Goal: Transaction & Acquisition: Download file/media

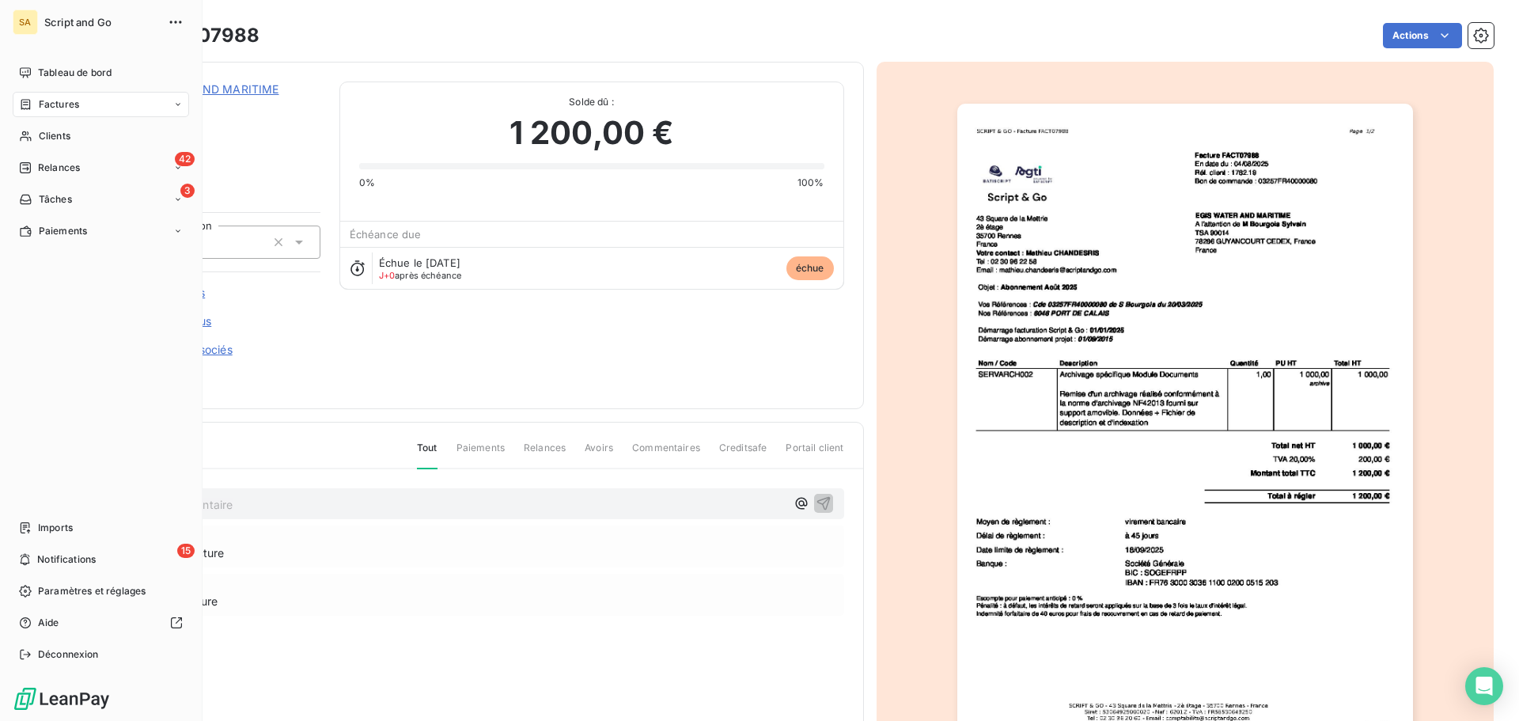
click at [51, 100] on span "Factures" at bounding box center [59, 104] width 40 height 14
click at [47, 106] on span "Factures" at bounding box center [59, 104] width 40 height 14
click at [59, 102] on span "Factures" at bounding box center [59, 104] width 40 height 14
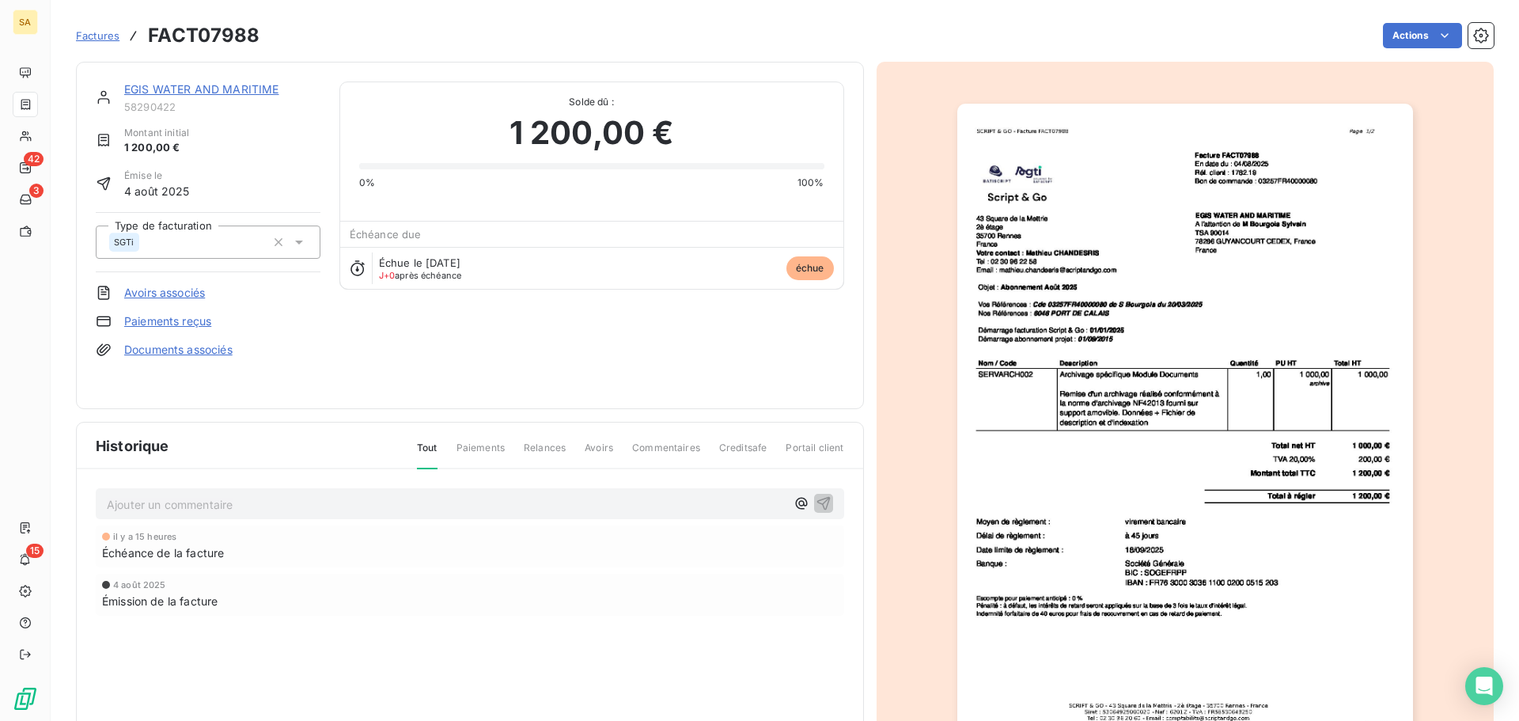
click at [101, 32] on span "Factures" at bounding box center [98, 35] width 44 height 13
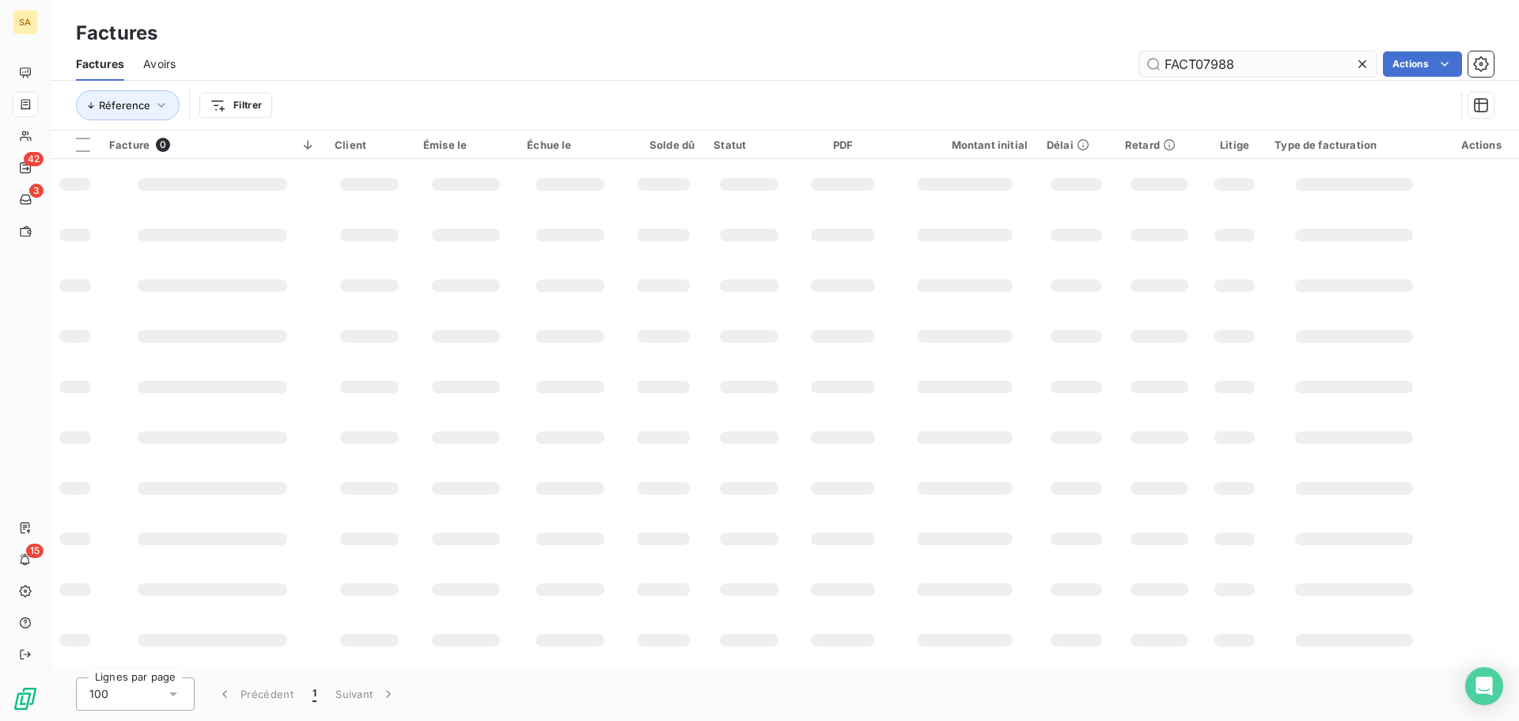
drag, startPoint x: 1237, startPoint y: 61, endPoint x: 1202, endPoint y: 66, distance: 35.2
click at [1202, 66] on input "FACT07988" at bounding box center [1257, 63] width 237 height 25
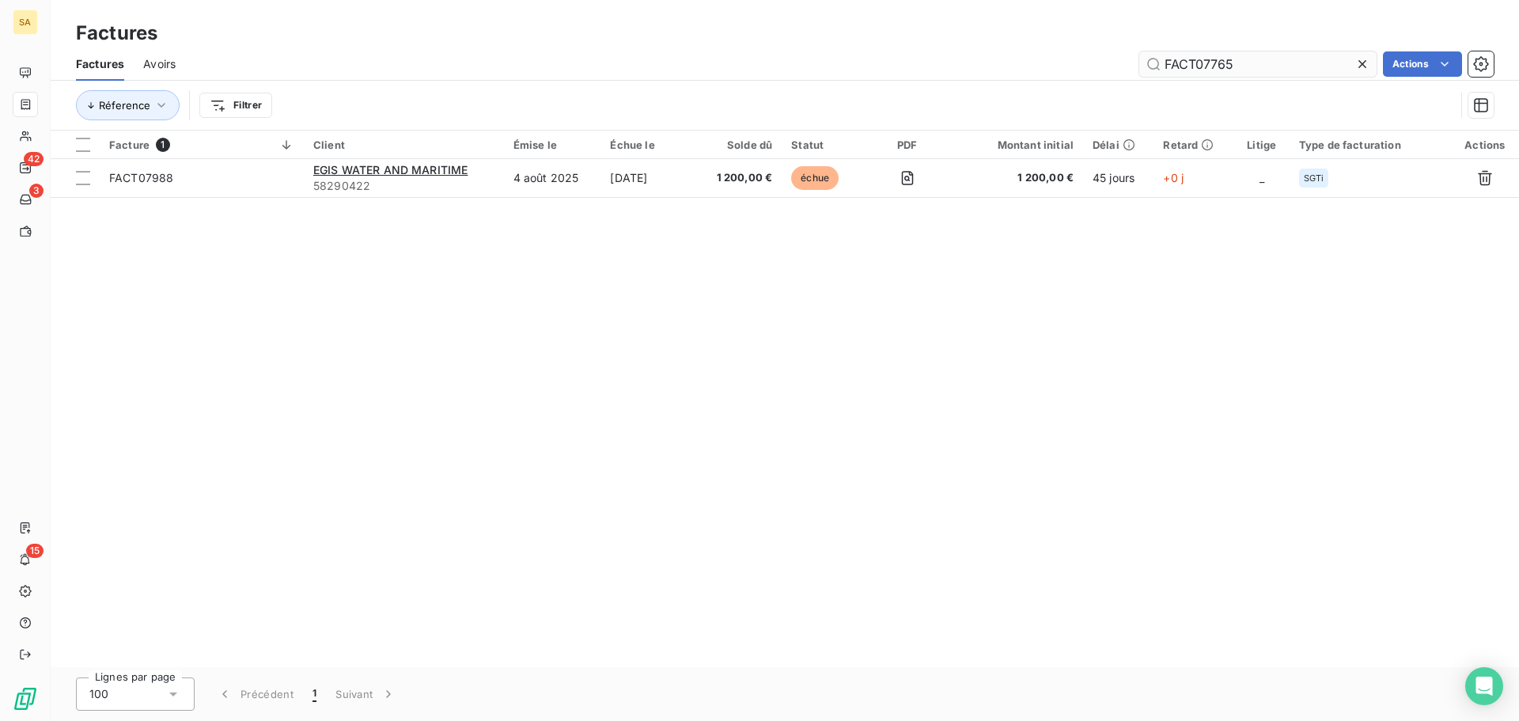
type input "FACT07765"
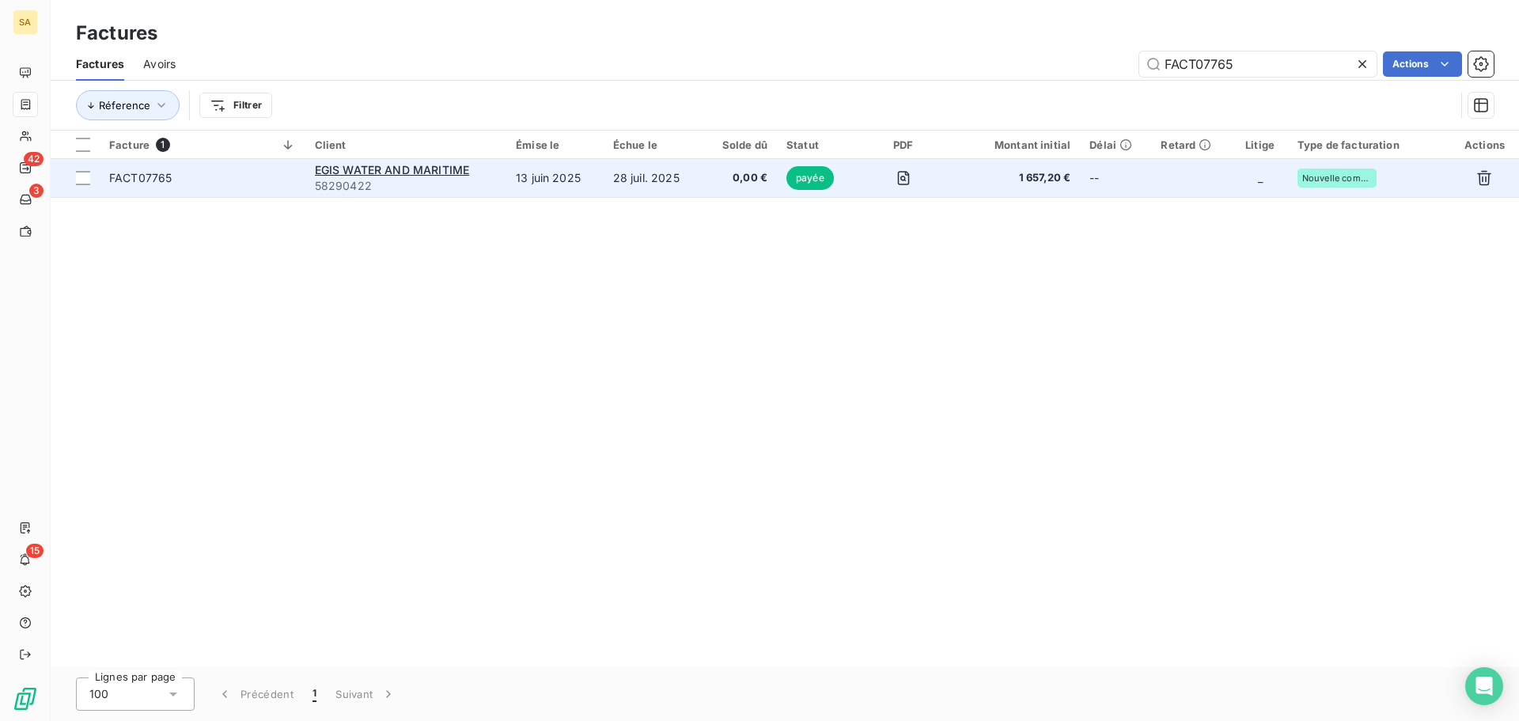
click at [265, 173] on span "FACT07765" at bounding box center [202, 178] width 187 height 16
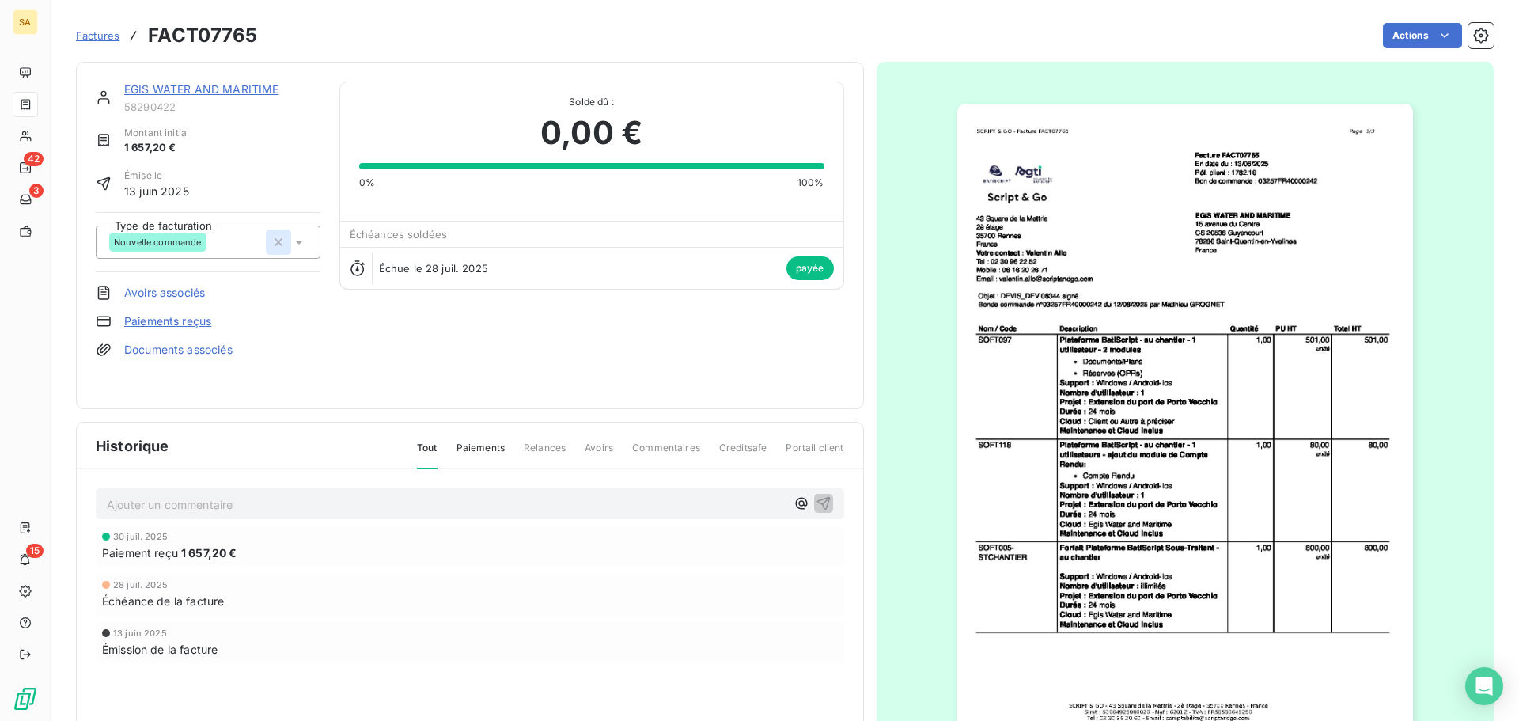
click at [271, 241] on icon "button" at bounding box center [279, 242] width 16 height 16
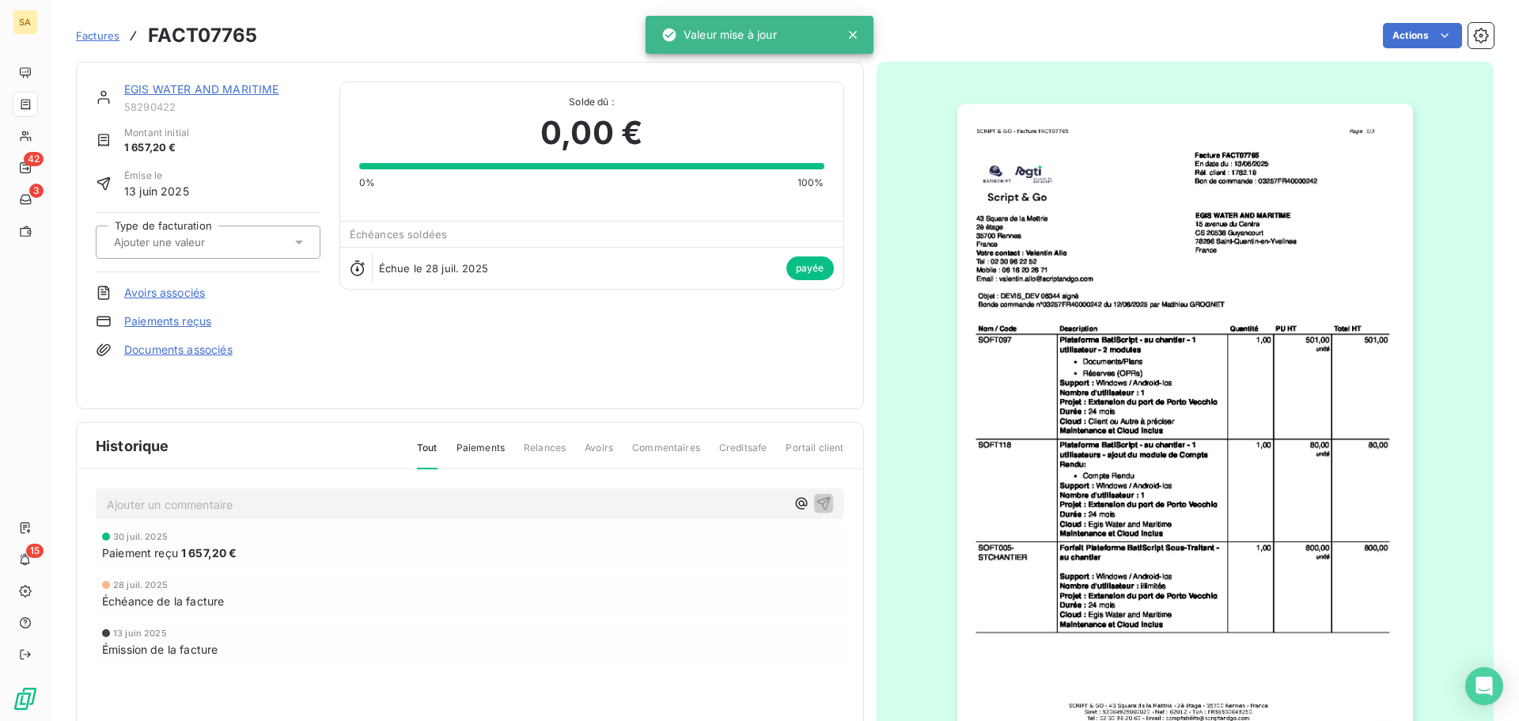
click at [217, 243] on input "text" at bounding box center [191, 242] width 159 height 14
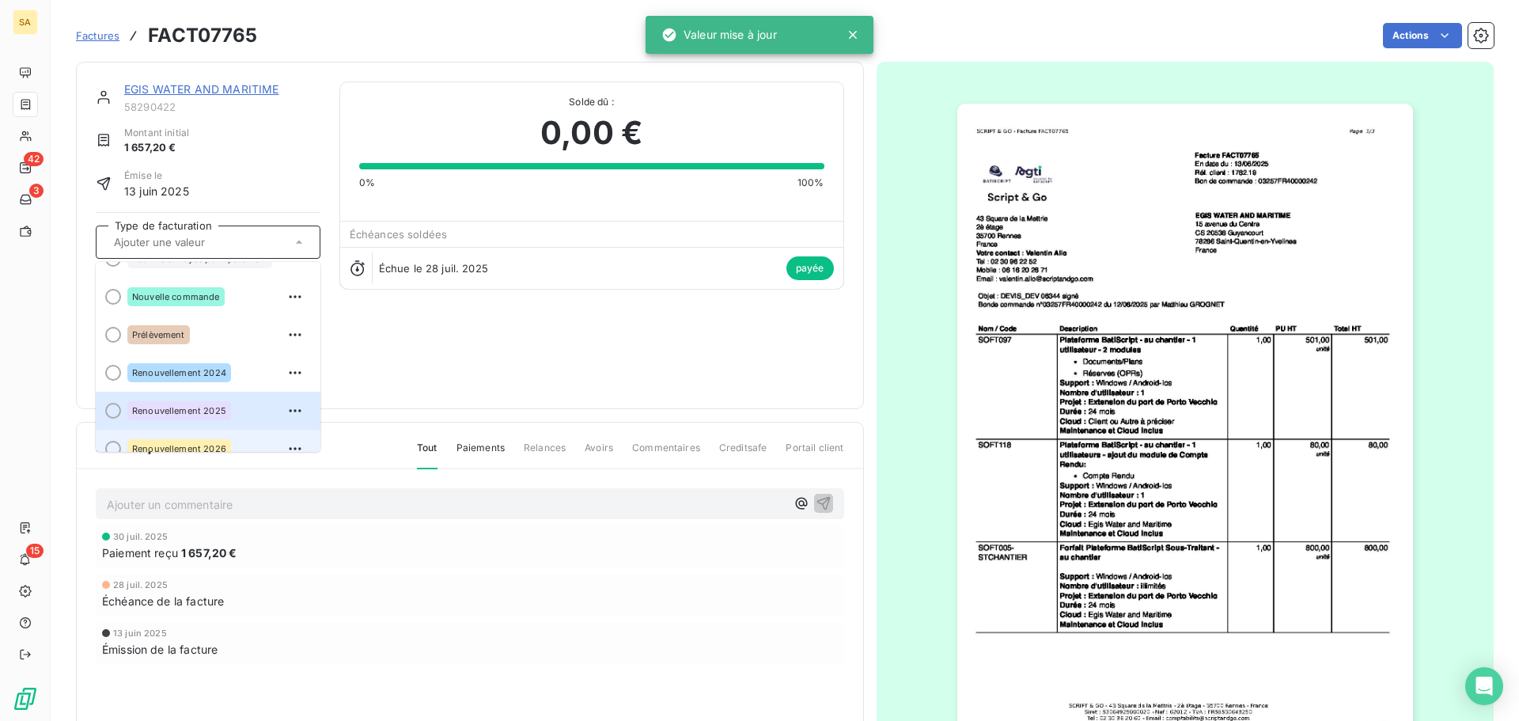
scroll to position [120, 0]
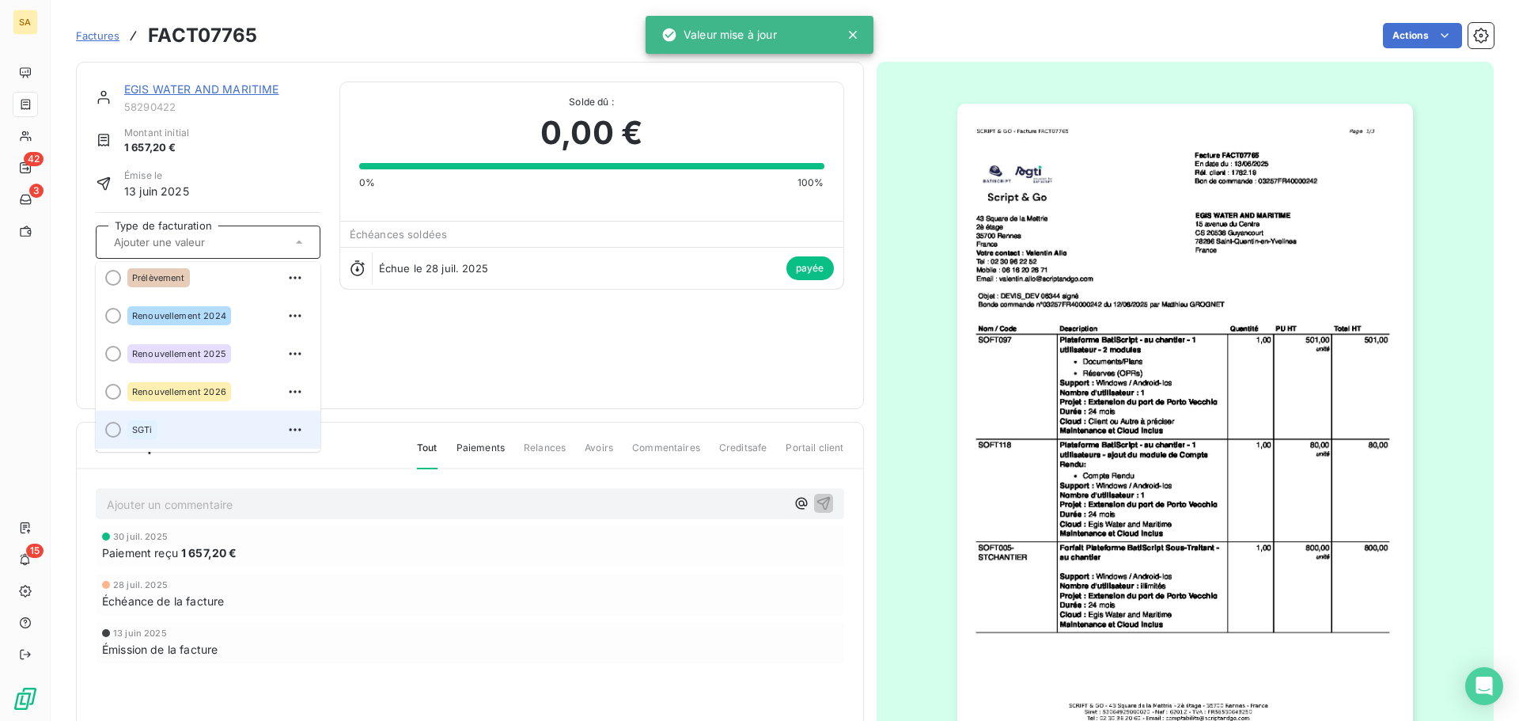
click at [180, 434] on div "SGTi" at bounding box center [217, 429] width 180 height 25
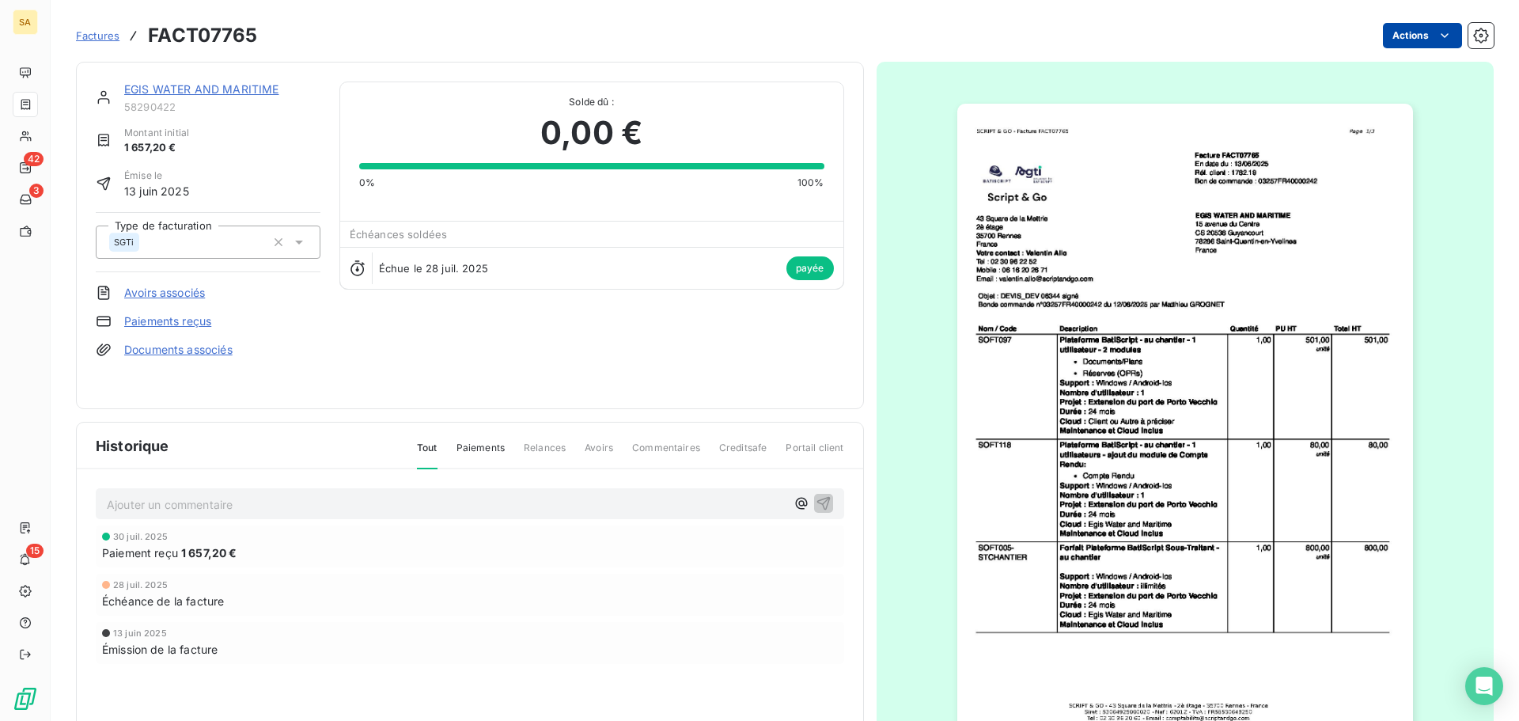
click at [1414, 37] on html "SA 42 3 15 Factures FACT07765 Actions EGIS WATER AND MARITIME 58290422 Montant …" at bounding box center [759, 360] width 1519 height 721
click at [81, 32] on html "SA 42 3 15 Factures FACT07765 Actions EGIS WATER AND MARITIME 58290422 Montant …" at bounding box center [759, 360] width 1519 height 721
click at [108, 33] on span "Factures" at bounding box center [98, 35] width 44 height 13
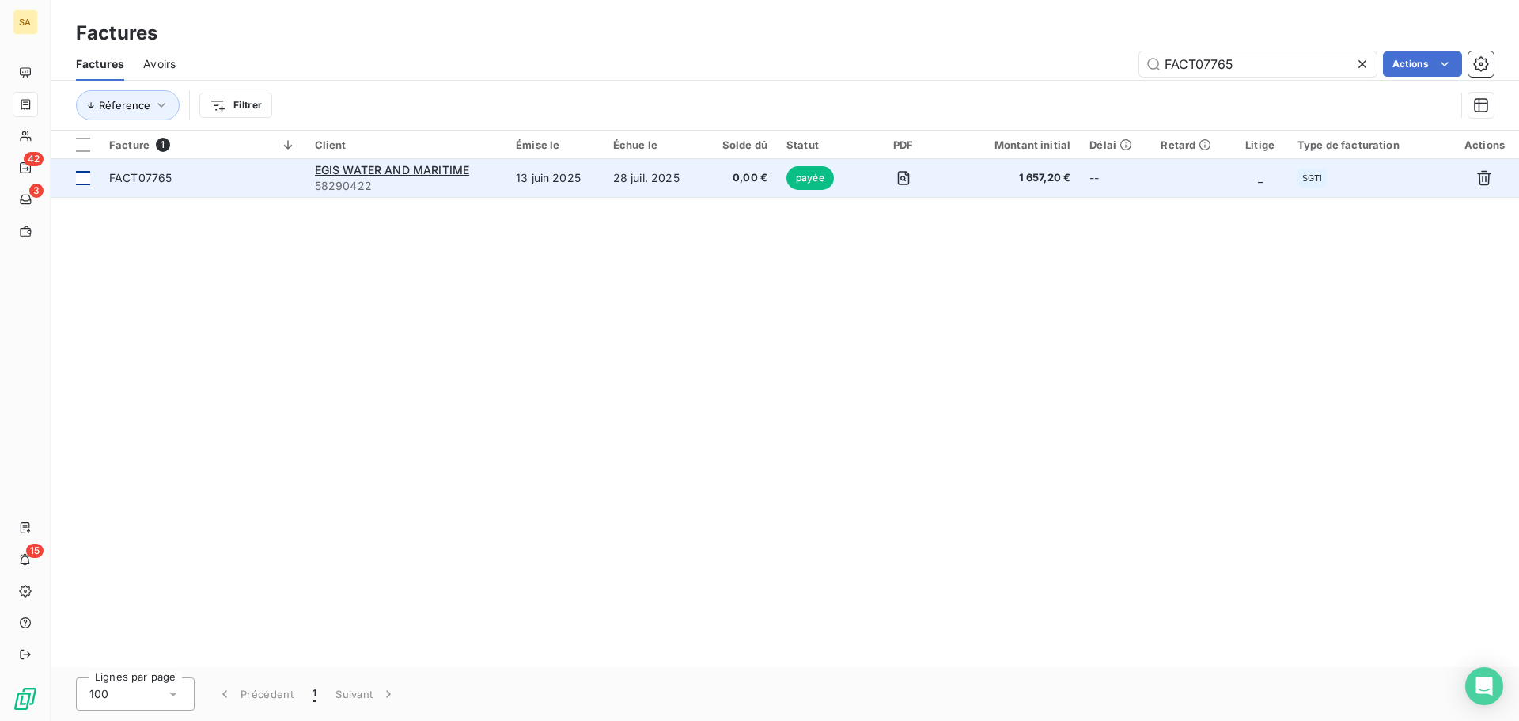
click at [85, 175] on div at bounding box center [83, 178] width 14 height 14
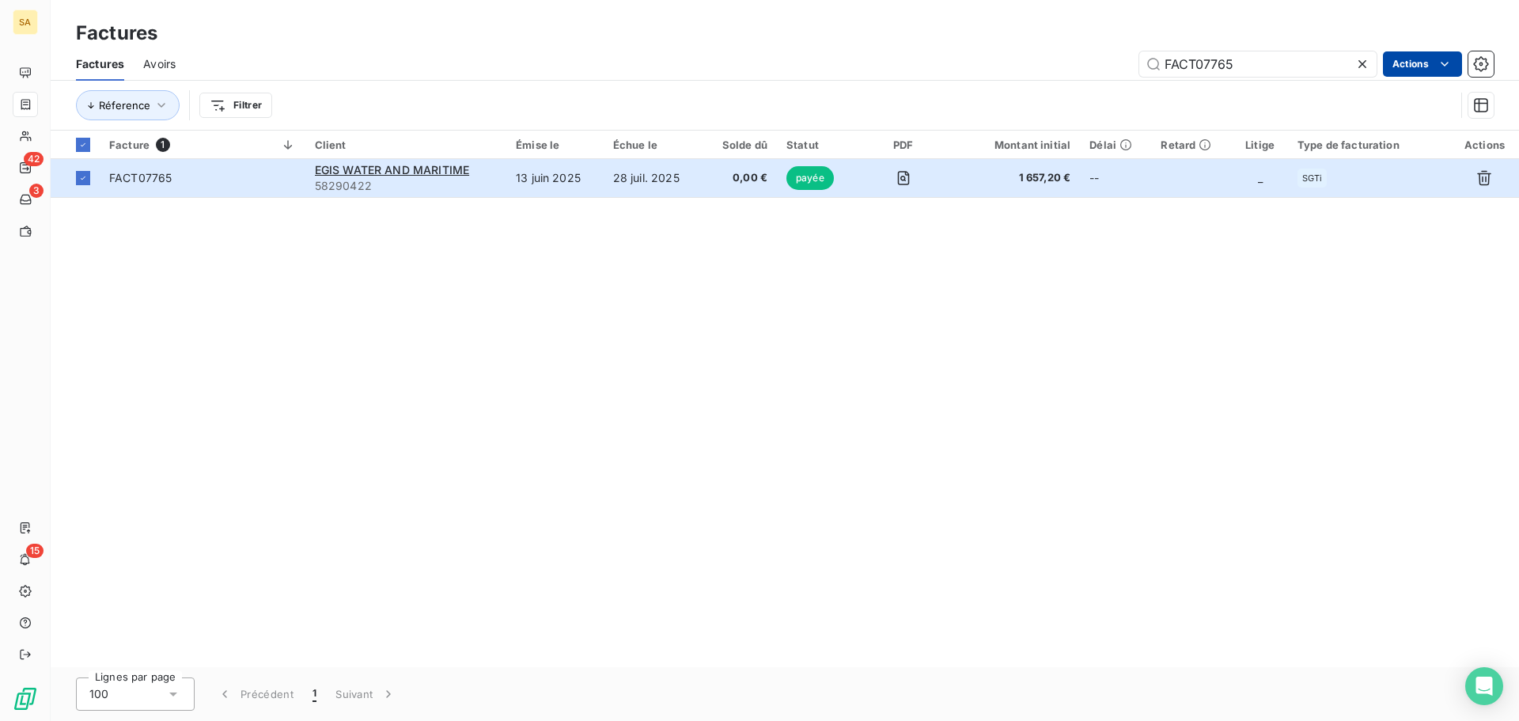
click at [1426, 68] on html "SA 42 3 15 Factures Factures Avoirs FACT07765 Actions Réference Filtrer Facture…" at bounding box center [759, 360] width 1519 height 721
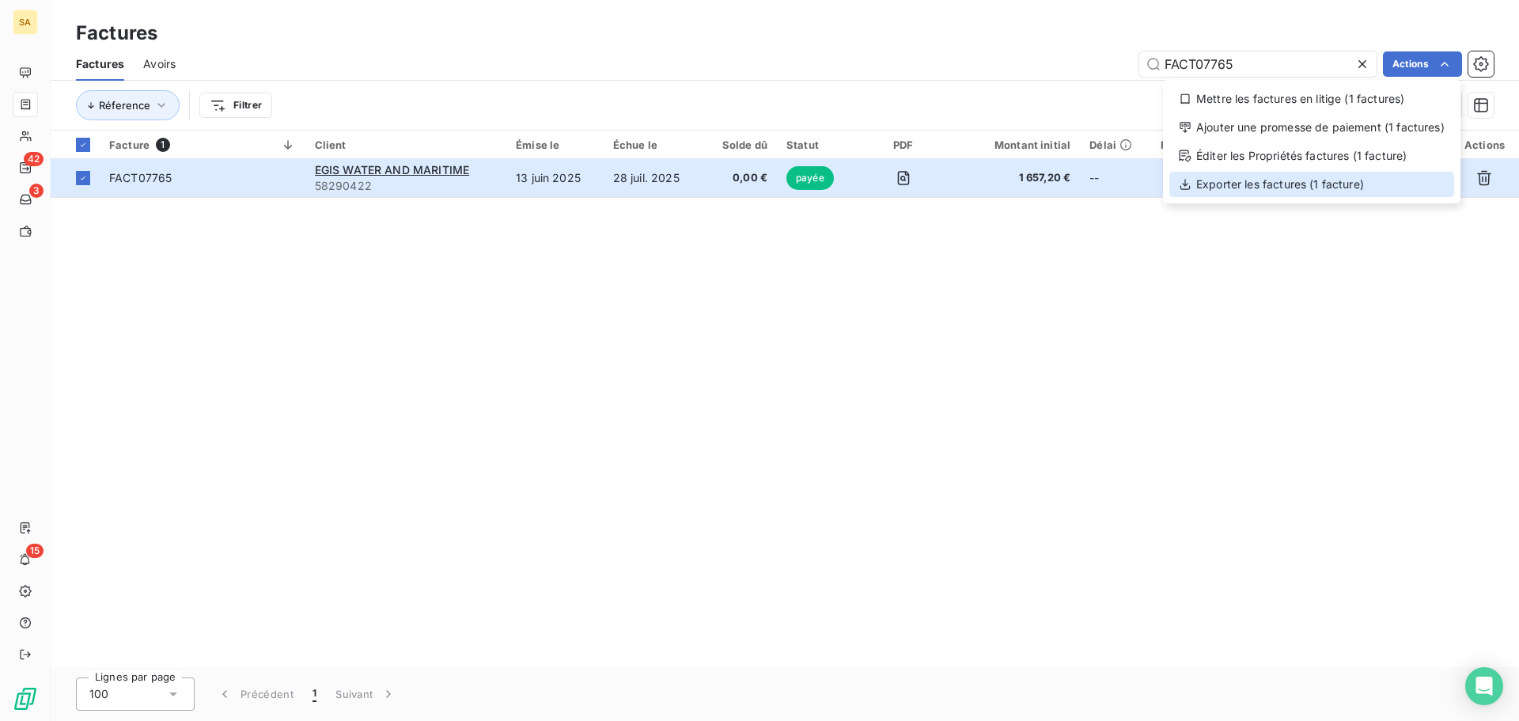
click at [1301, 176] on div "Exporter les factures (1 facture)" at bounding box center [1311, 184] width 285 height 25
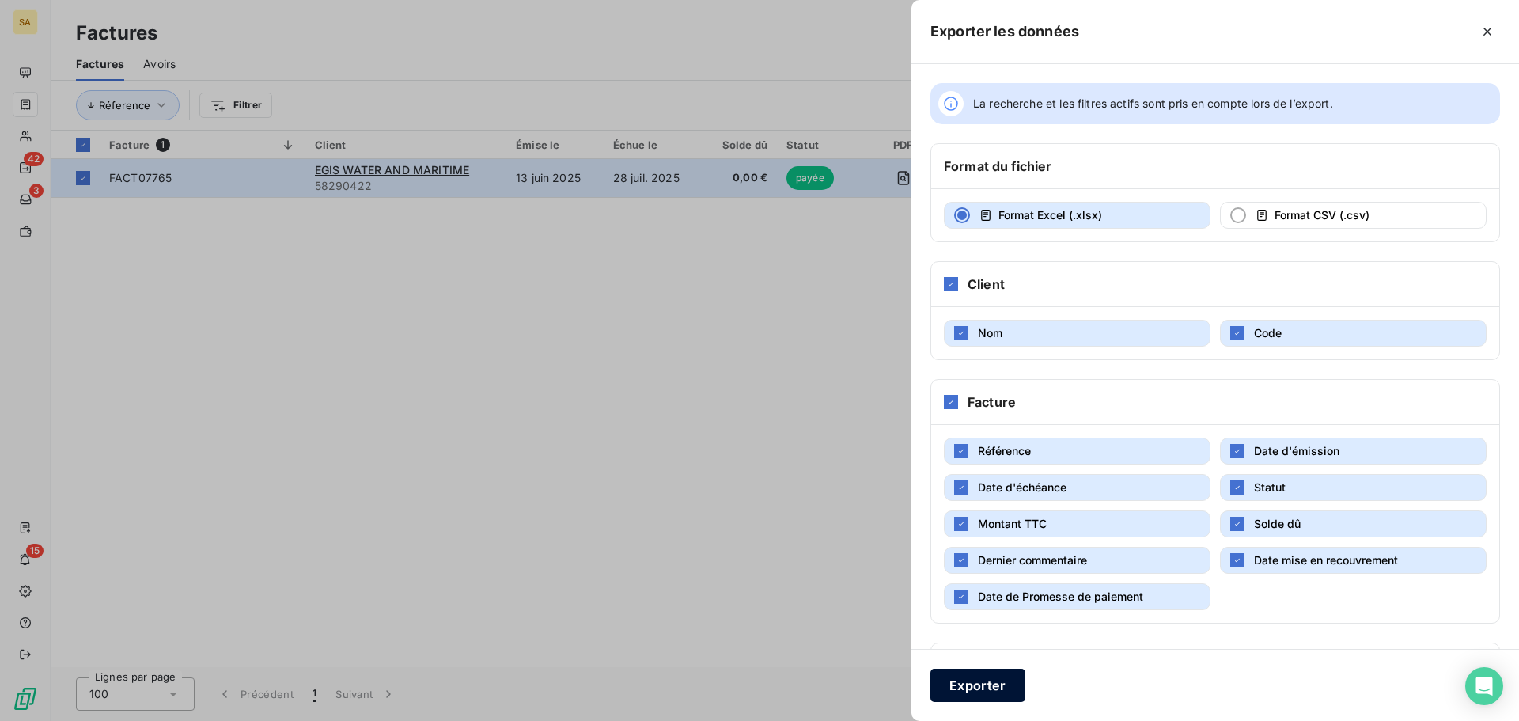
click at [993, 677] on button "Exporter" at bounding box center [977, 684] width 95 height 33
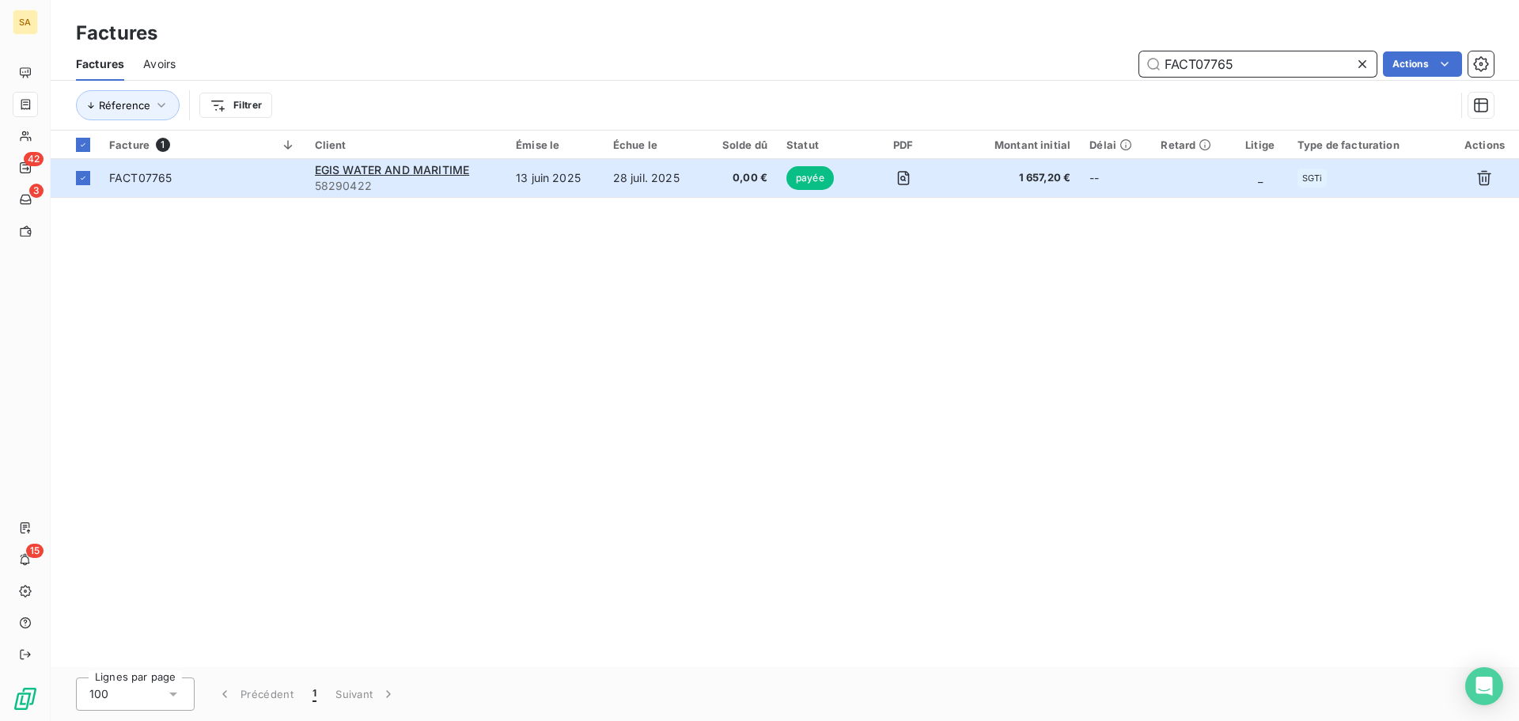
drag, startPoint x: 1251, startPoint y: 61, endPoint x: 1131, endPoint y: 69, distance: 120.5
click at [1131, 69] on div "FACT07765 Actions" at bounding box center [844, 63] width 1299 height 25
paste input "502"
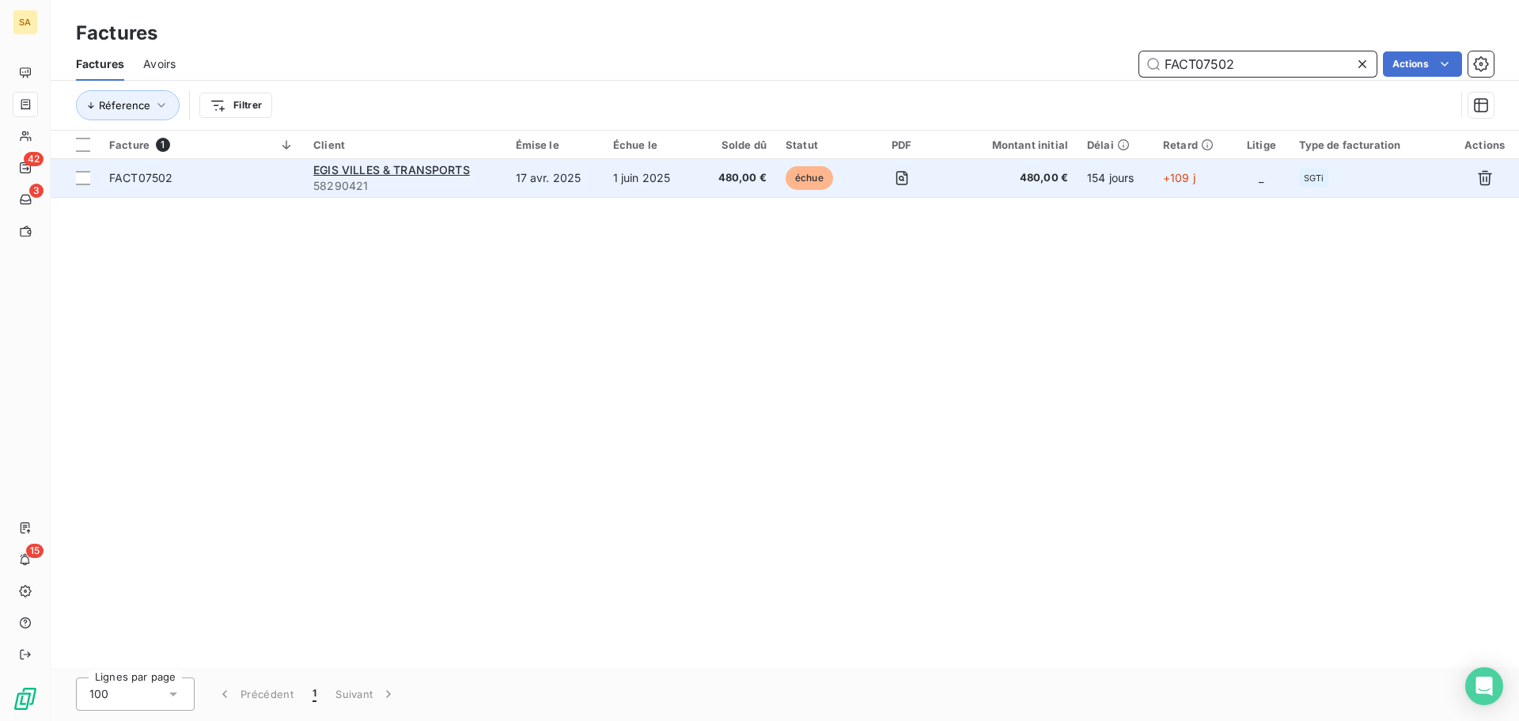
type input "FACT07502"
click at [223, 167] on td "FACT07502" at bounding box center [202, 178] width 204 height 38
